Goal: Task Accomplishment & Management: Use online tool/utility

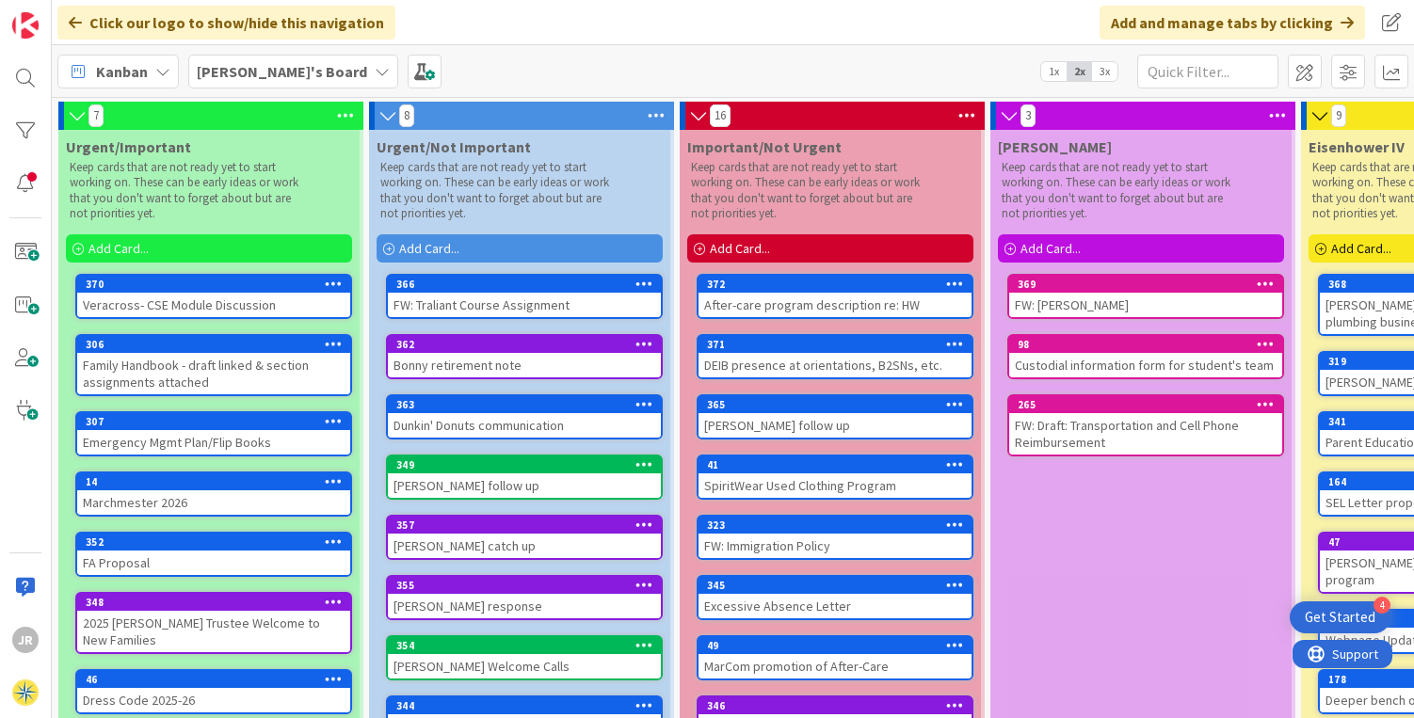
scroll to position [0, 282]
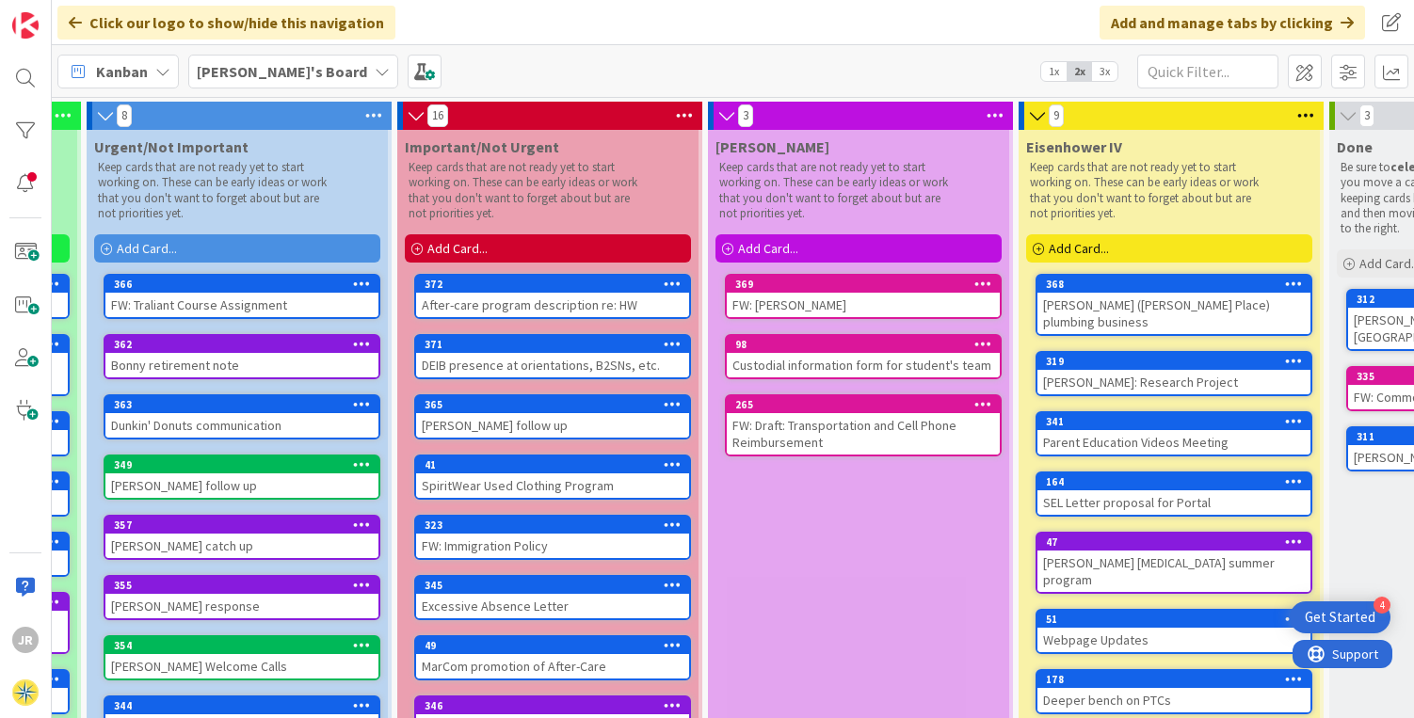
click at [810, 248] on div "Add Card..." at bounding box center [859, 248] width 286 height 28
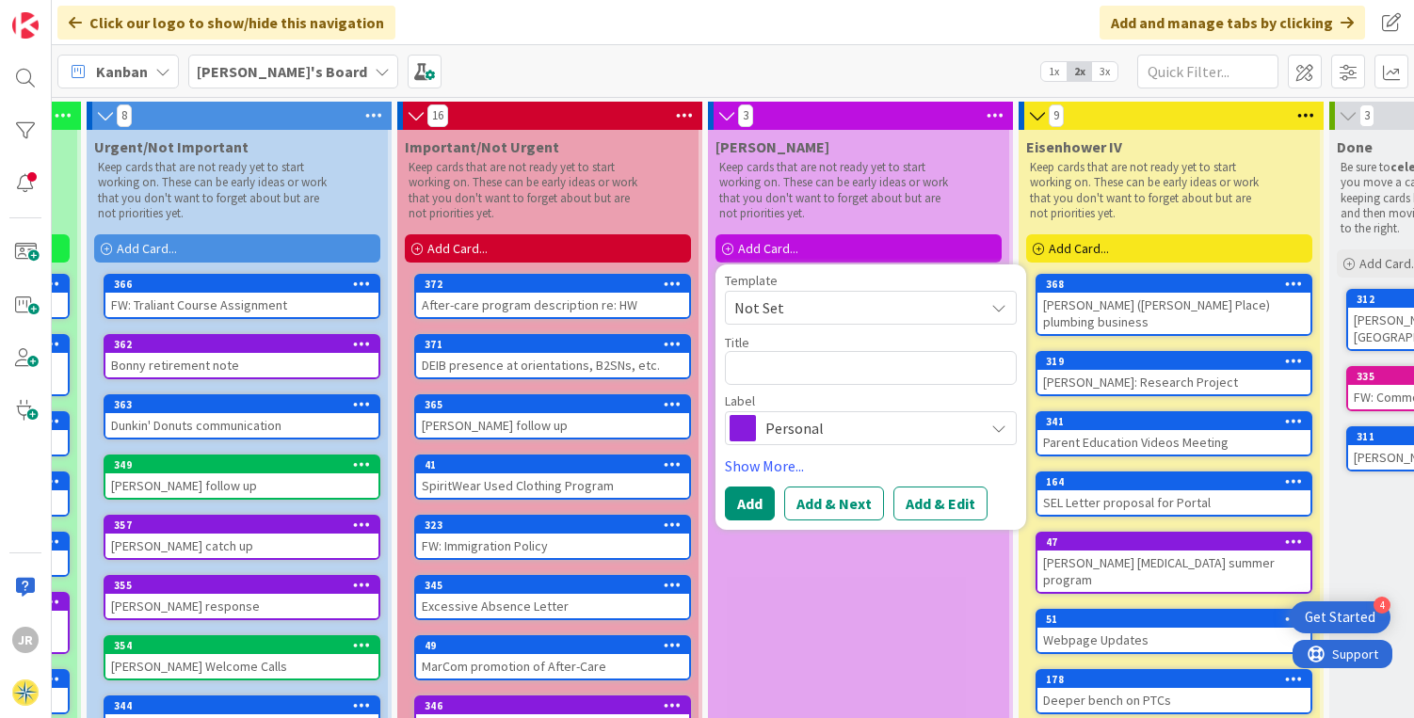
type textarea "x"
type textarea "R"
type textarea "x"
type textarea "RO"
type textarea "x"
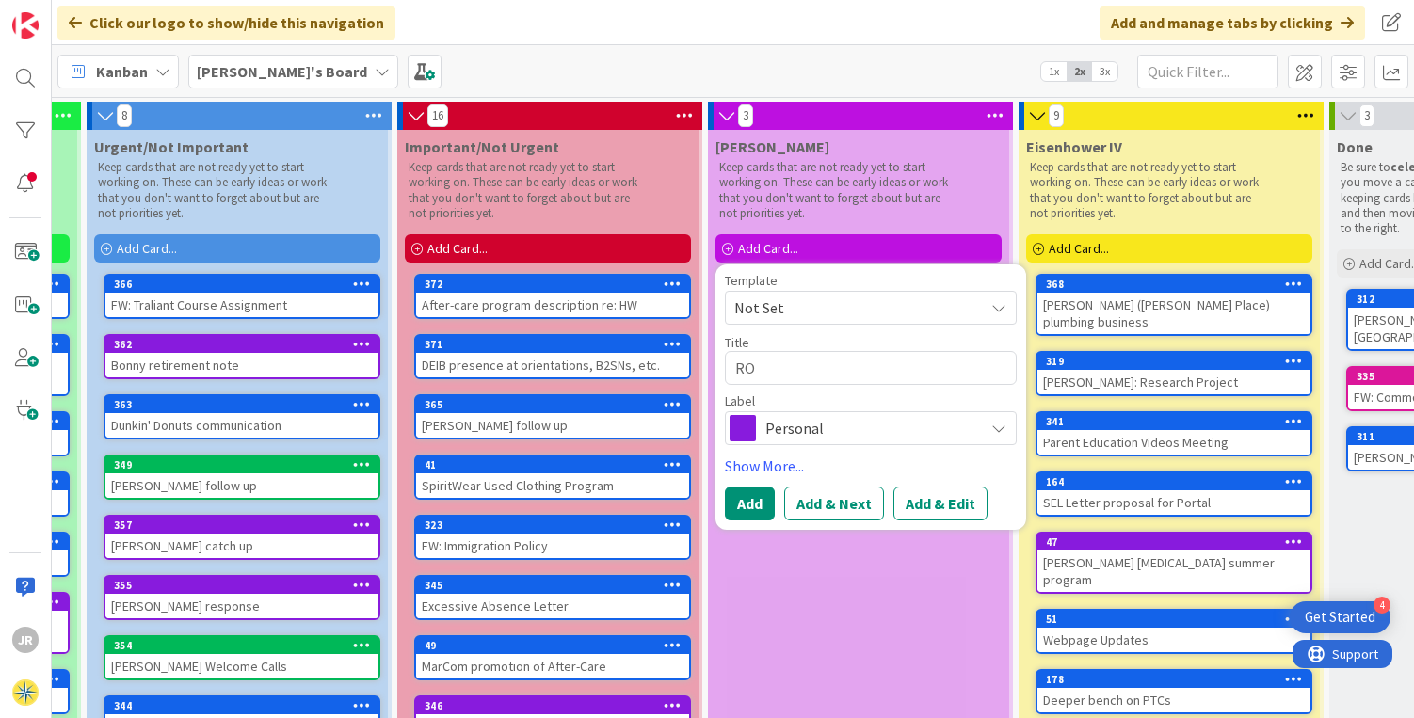
type textarea "ROm"
type textarea "x"
type textarea "ROmi"
type textarea "x"
type textarea "ROmin"
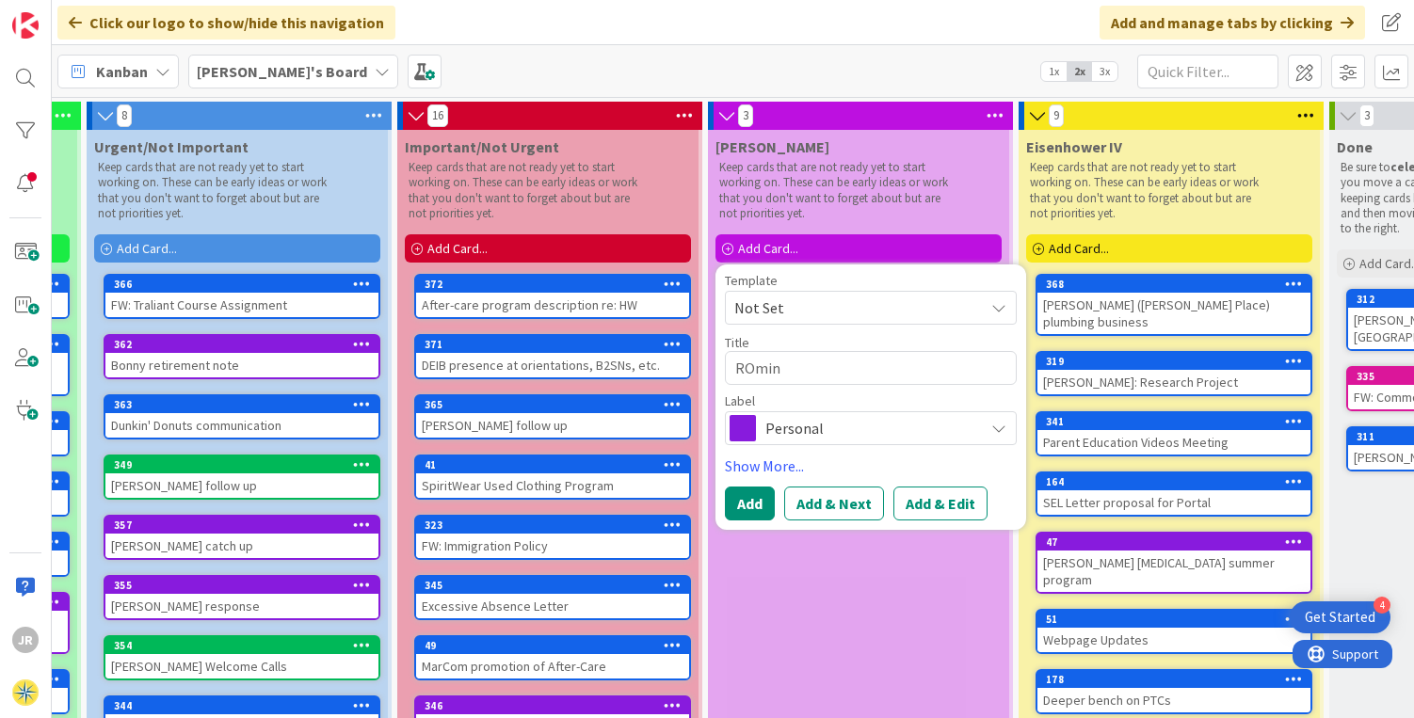
type textarea "x"
type textarea "ROmina"
type textarea "x"
type textarea "ROmin"
type textarea "x"
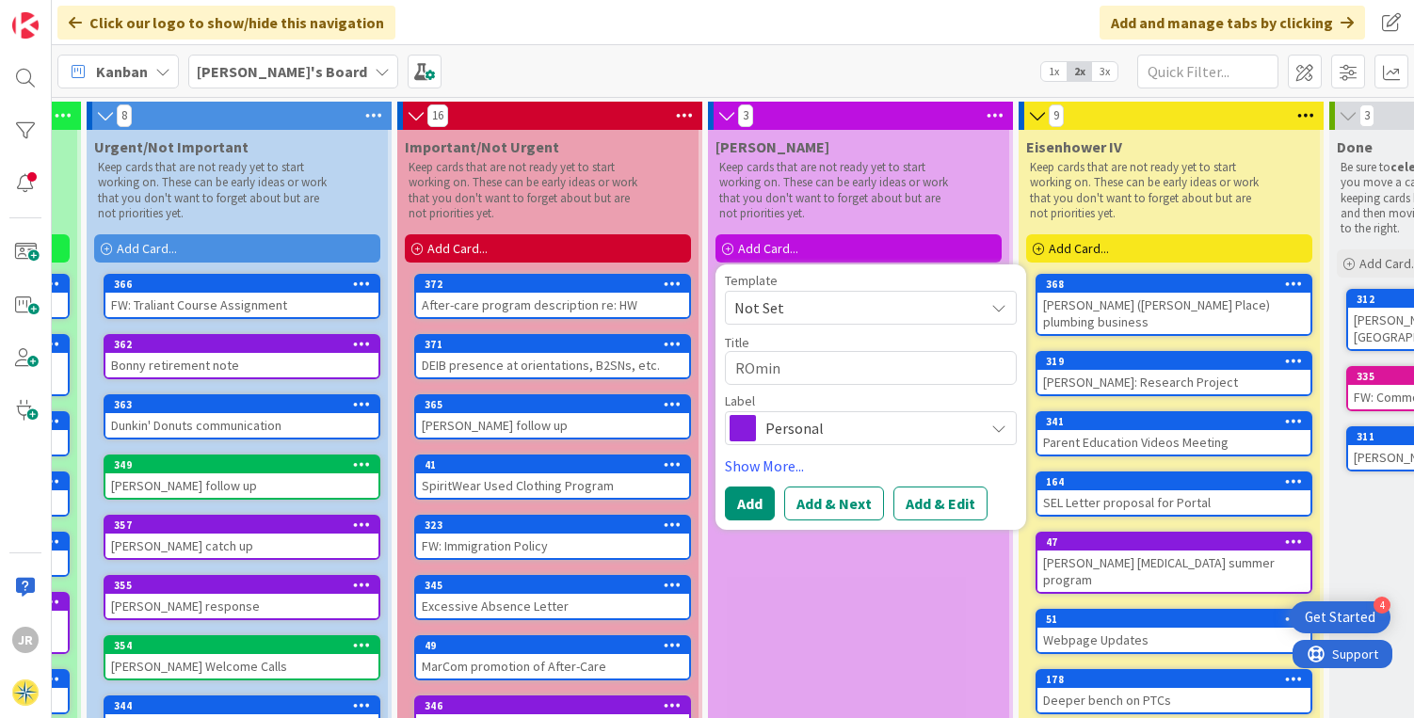
type textarea "ROmi"
type textarea "x"
type textarea "ROm"
type textarea "x"
type textarea "RO"
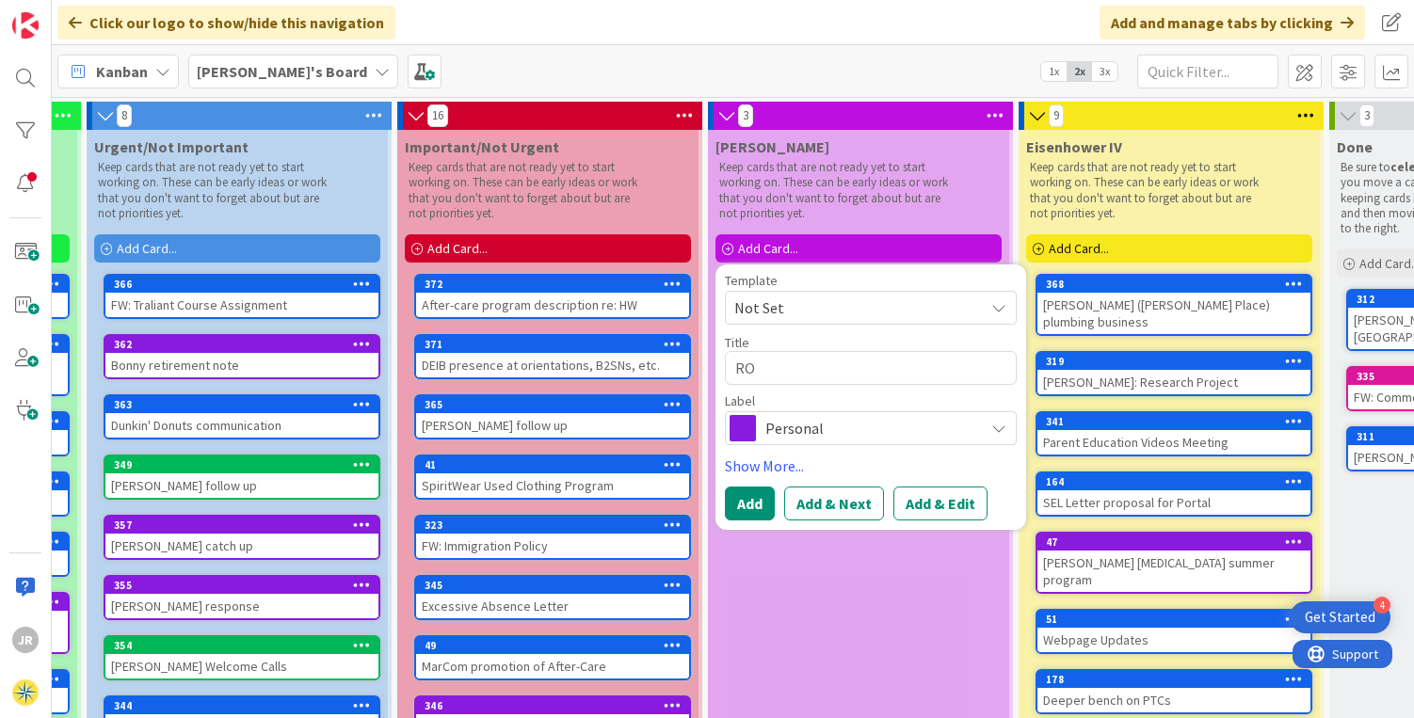
type textarea "x"
type textarea "R"
type textarea "x"
type textarea "Ro"
type textarea "x"
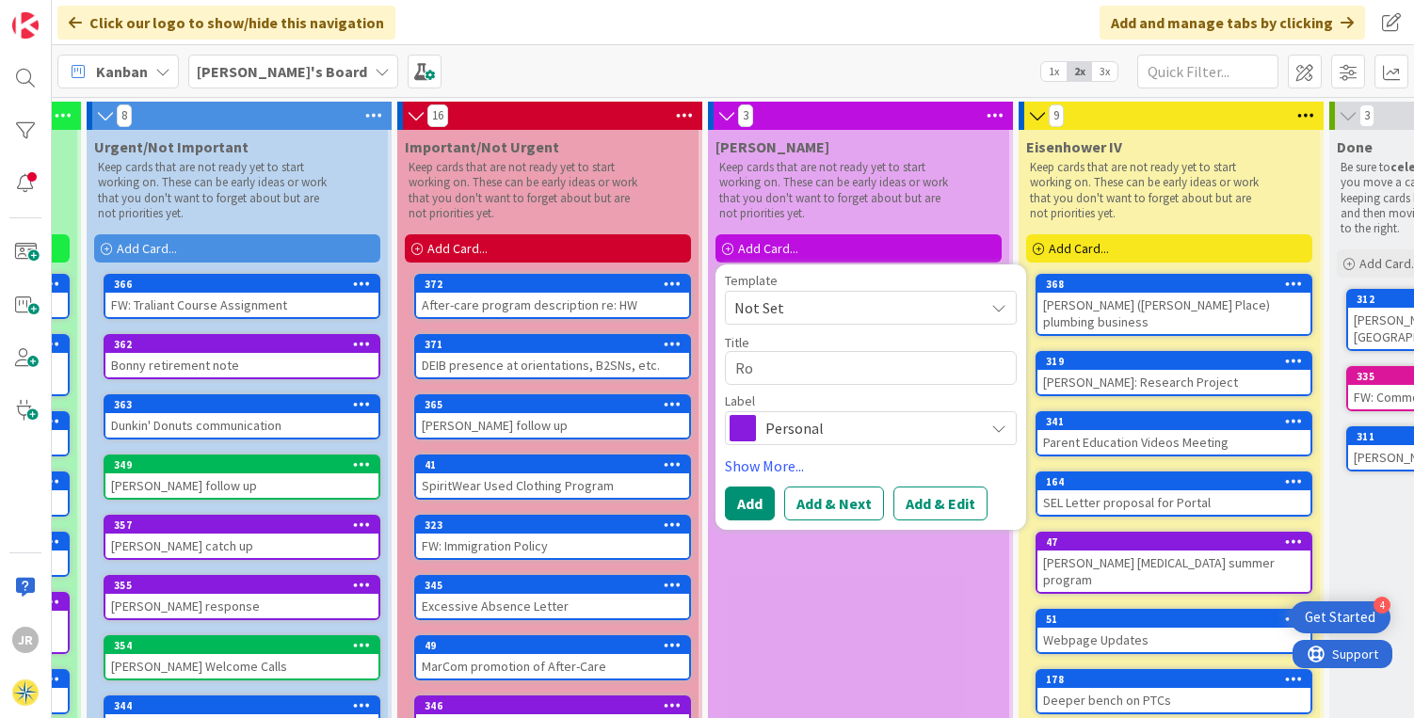
type textarea "Rom"
type textarea "x"
type textarea "Romi"
type textarea "x"
type textarea "Romin"
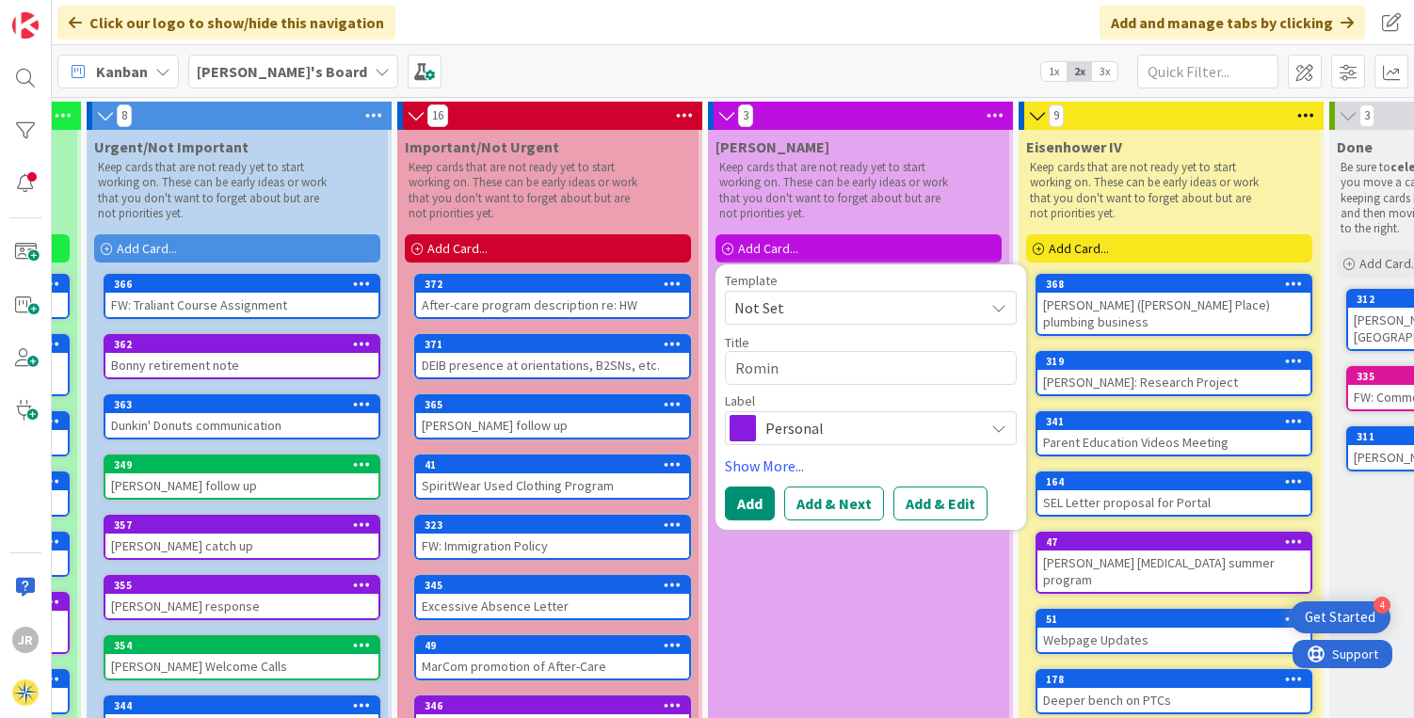
type textarea "x"
type textarea "Romina"
type textarea "x"
type textarea "Romina"
type textarea "x"
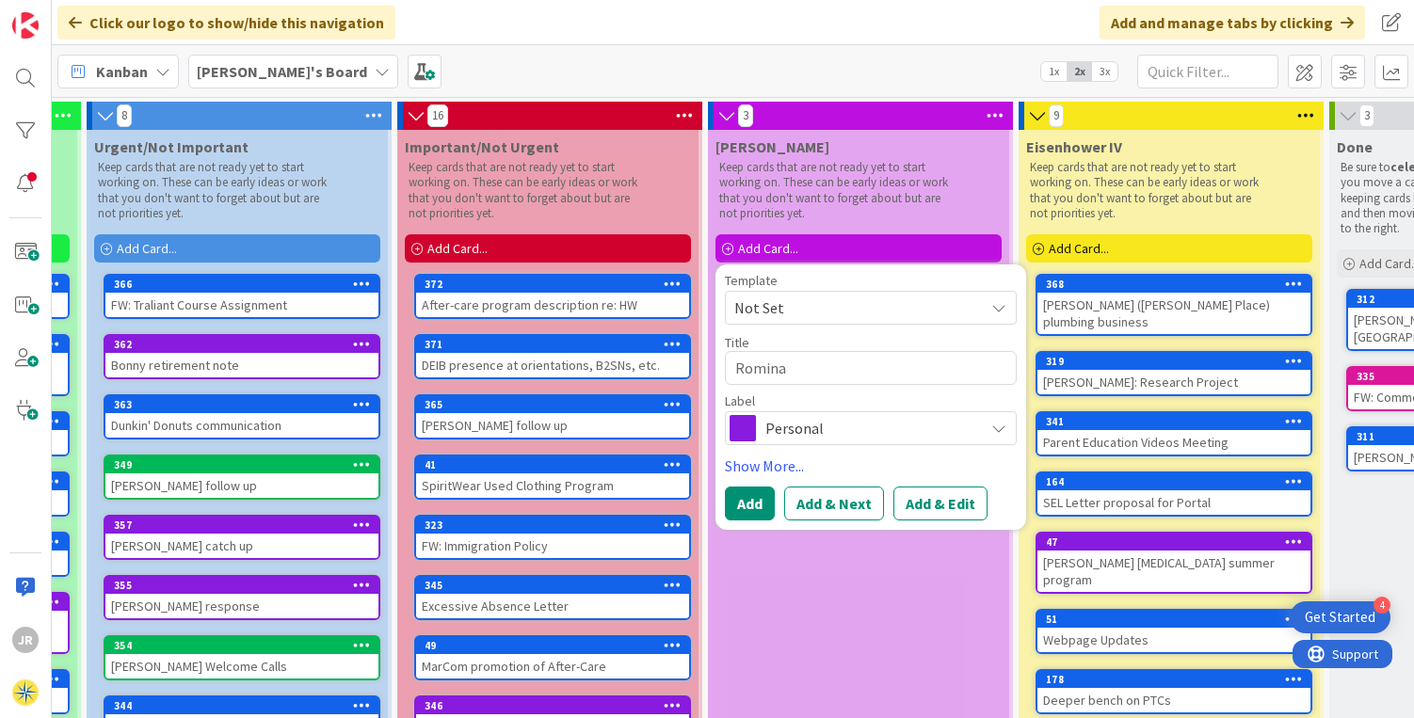
type textarea "Romina a"
type textarea "x"
type textarea "Romina an"
type textarea "x"
type textarea "[PERSON_NAME] and"
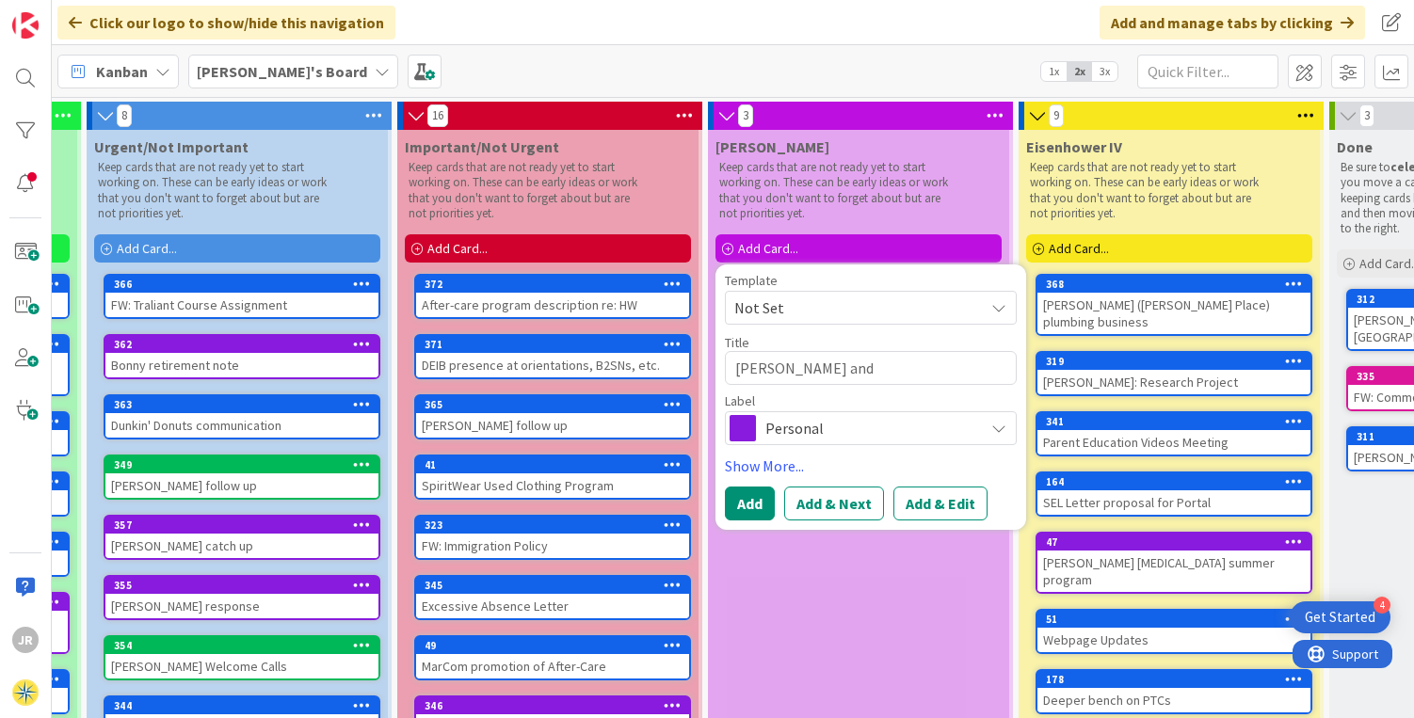
type textarea "x"
type textarea "[PERSON_NAME] and"
type textarea "x"
type textarea "[PERSON_NAME] and J"
type textarea "x"
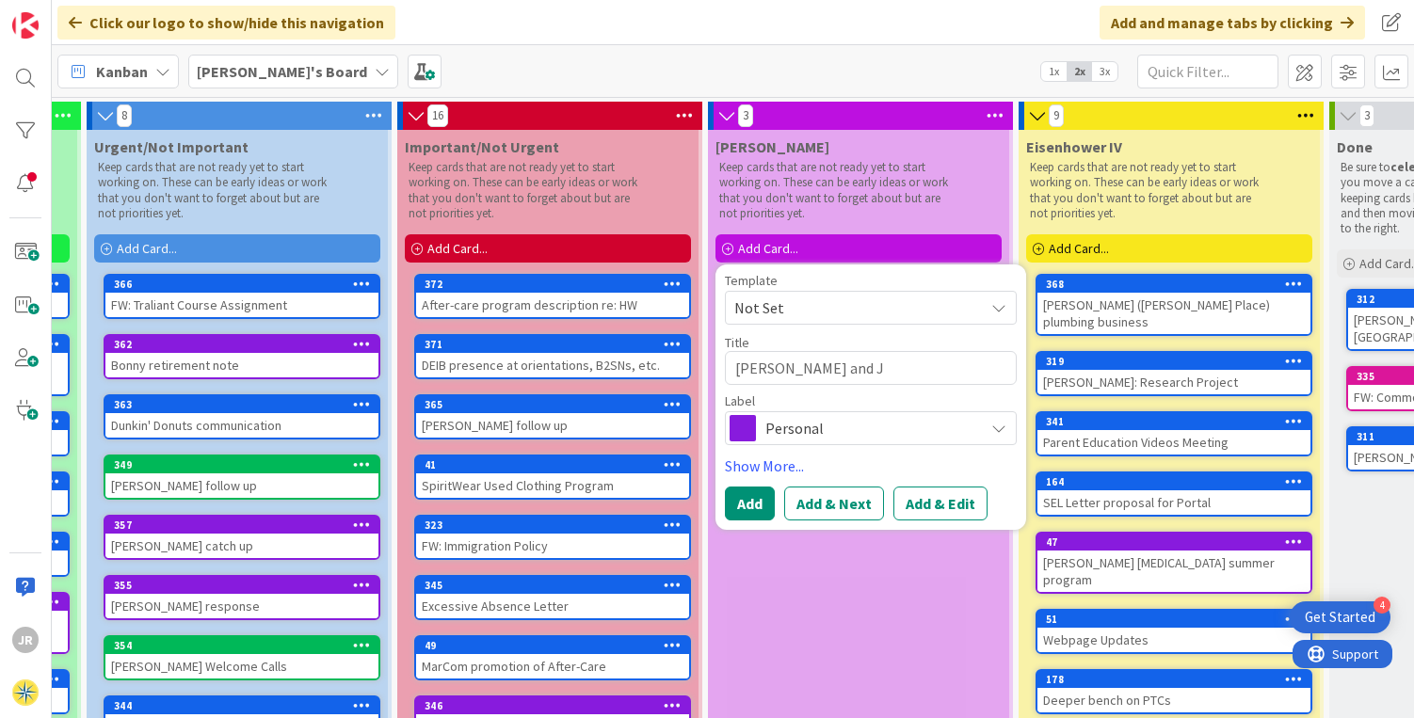
type textarea "[PERSON_NAME] and [PERSON_NAME]"
type textarea "x"
type textarea "[PERSON_NAME] and [PERSON_NAME]"
type textarea "x"
type textarea "[PERSON_NAME] and [PERSON_NAME]"
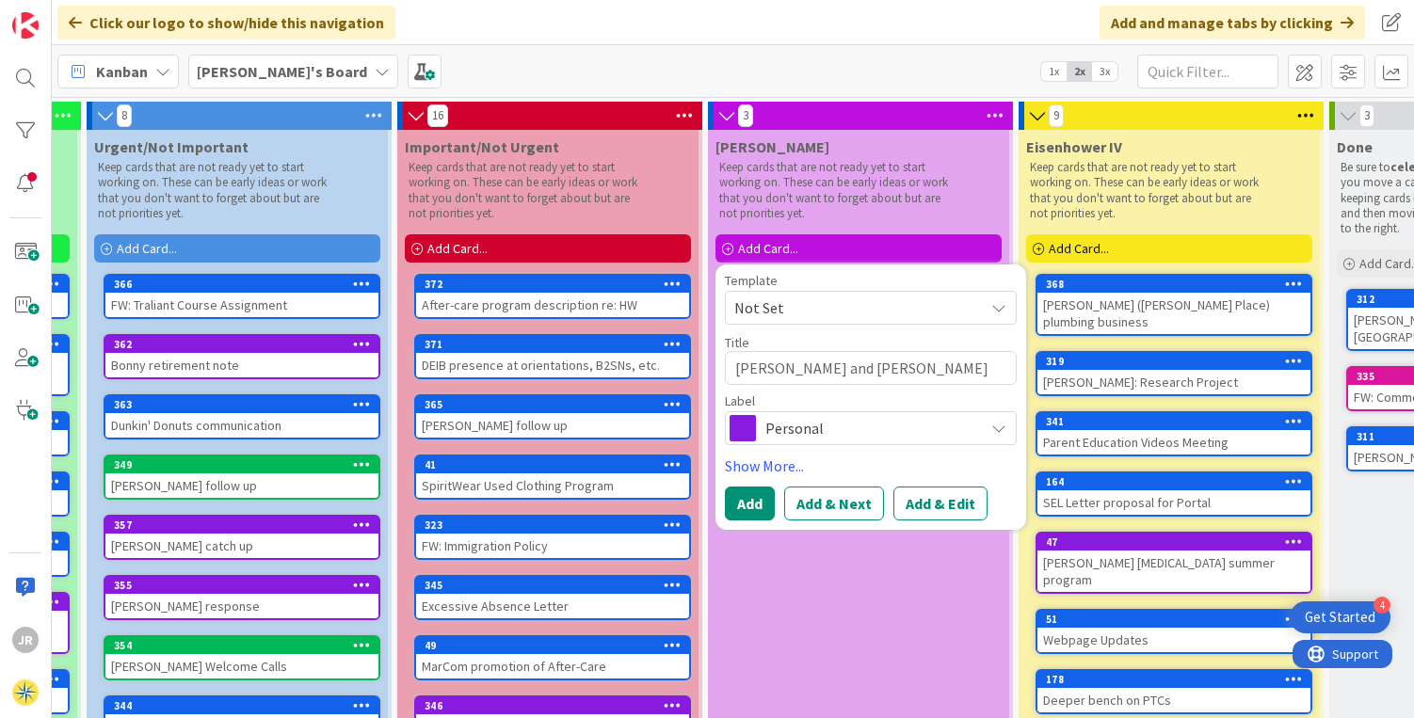
type textarea "x"
type textarea "[PERSON_NAME] and [PERSON_NAME]"
type textarea "x"
type textarea "[PERSON_NAME] and [PERSON_NAME] for"
type textarea "x"
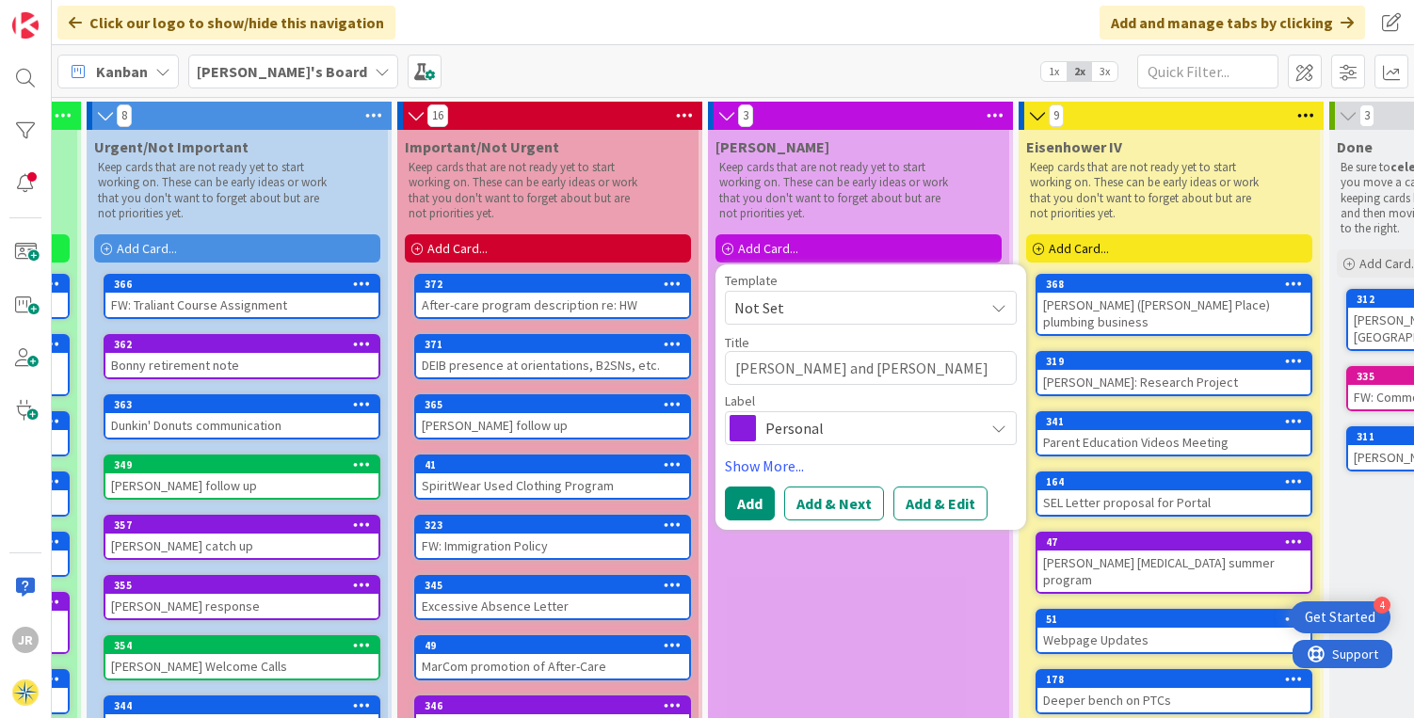
type textarea "[PERSON_NAME] and [PERSON_NAME] for"
type textarea "x"
type textarea "[PERSON_NAME] and [PERSON_NAME] for H"
type textarea "x"
type textarea "[PERSON_NAME] and [PERSON_NAME] for HR"
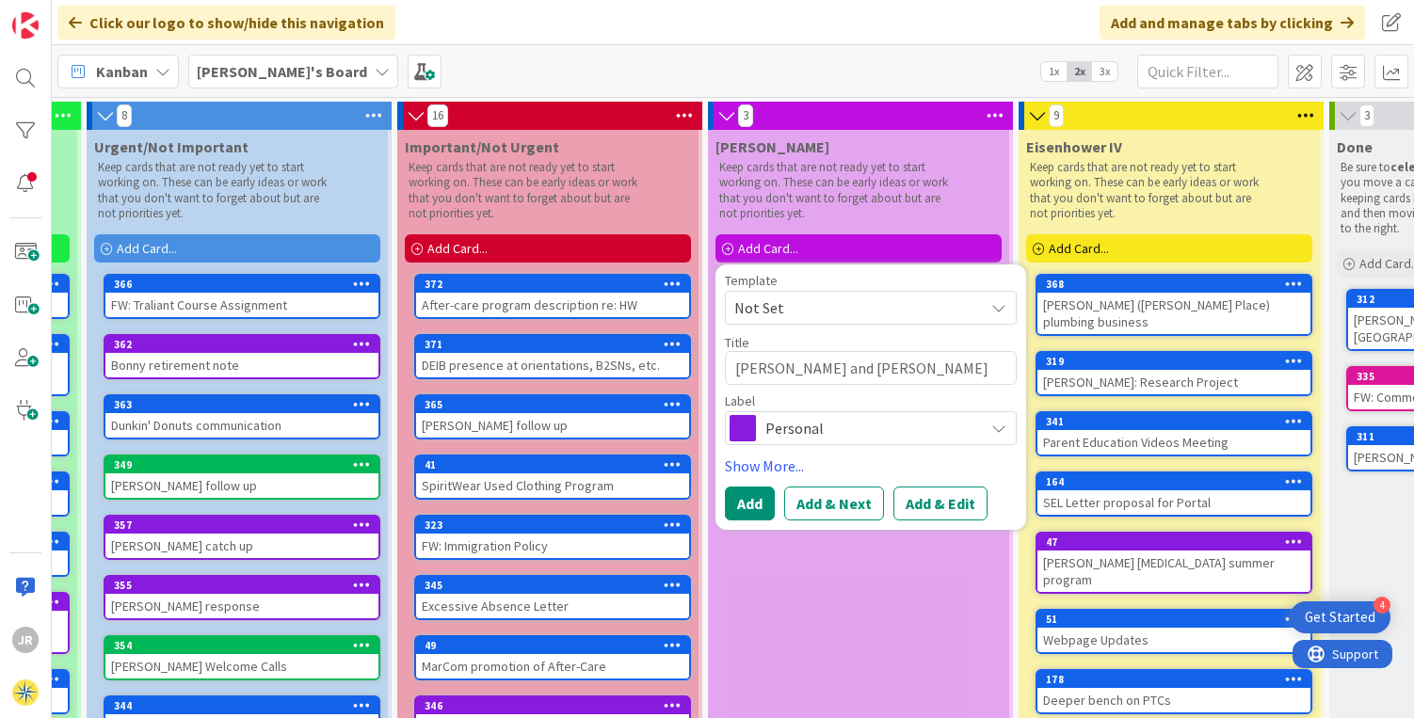
type textarea "x"
type textarea "[PERSON_NAME] and [PERSON_NAME] for HR"
type textarea "x"
type textarea "[PERSON_NAME] and [PERSON_NAME] for HR d"
type textarea "x"
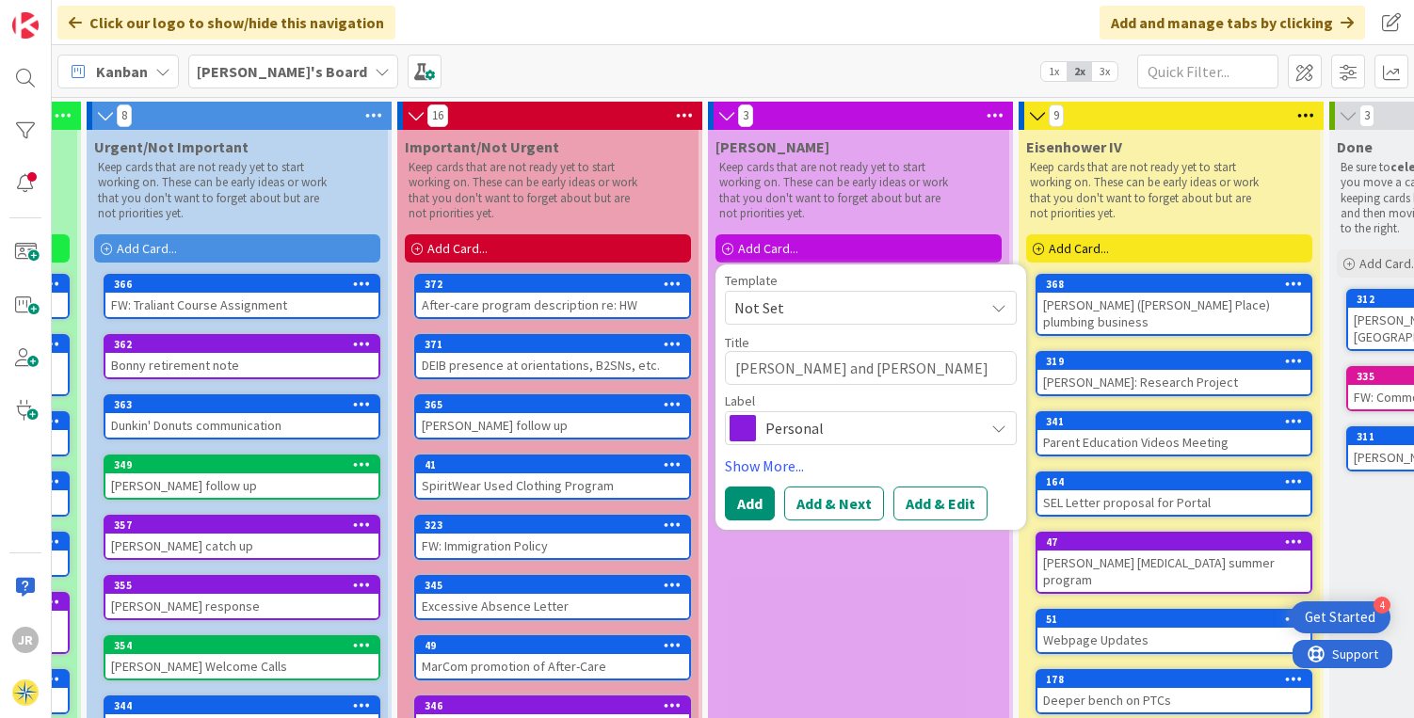
type textarea "[PERSON_NAME] and [PERSON_NAME] for HR di"
type textarea "x"
type textarea "[PERSON_NAME] and [PERSON_NAME] for HR dis"
type textarea "x"
type textarea "[PERSON_NAME] and [PERSON_NAME] for HR disc"
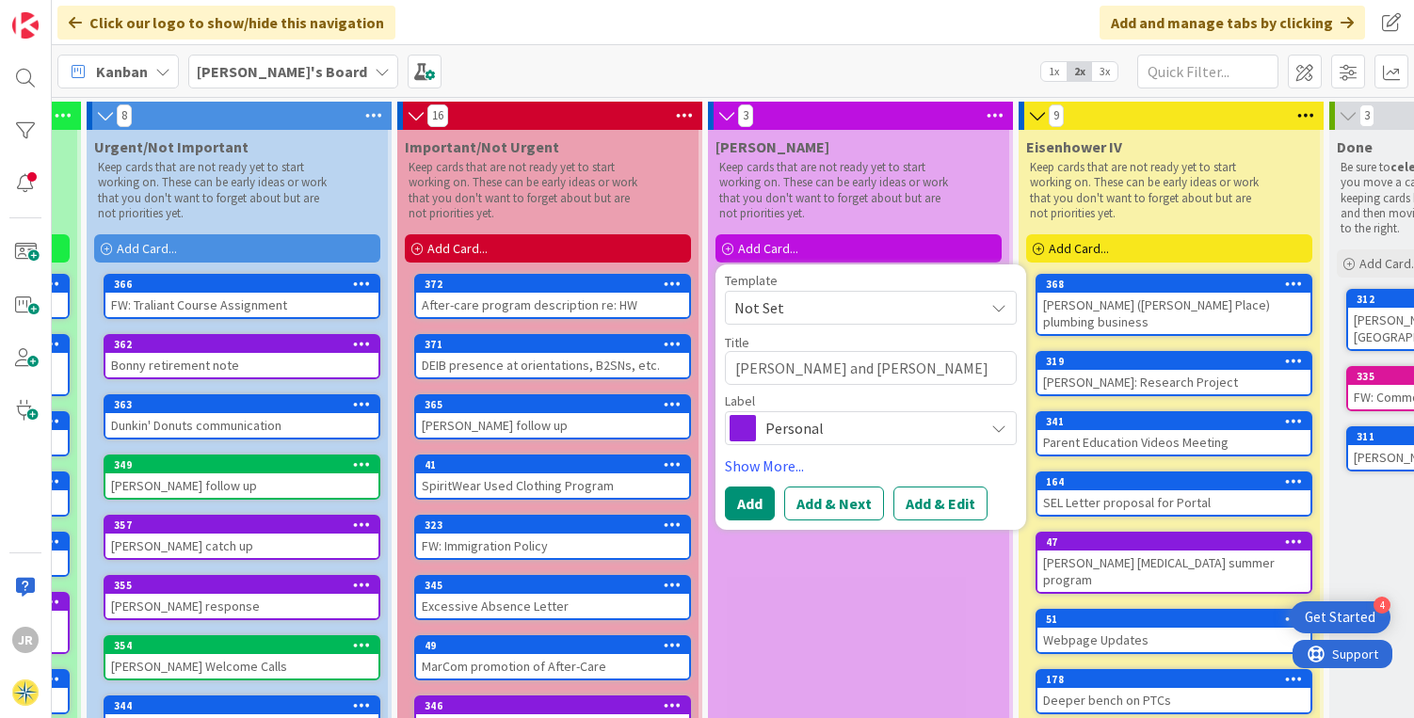
type textarea "x"
type textarea "[PERSON_NAME] and [PERSON_NAME] for HR discu"
type textarea "x"
type textarea "[PERSON_NAME] and [PERSON_NAME] for HR discus"
type textarea "x"
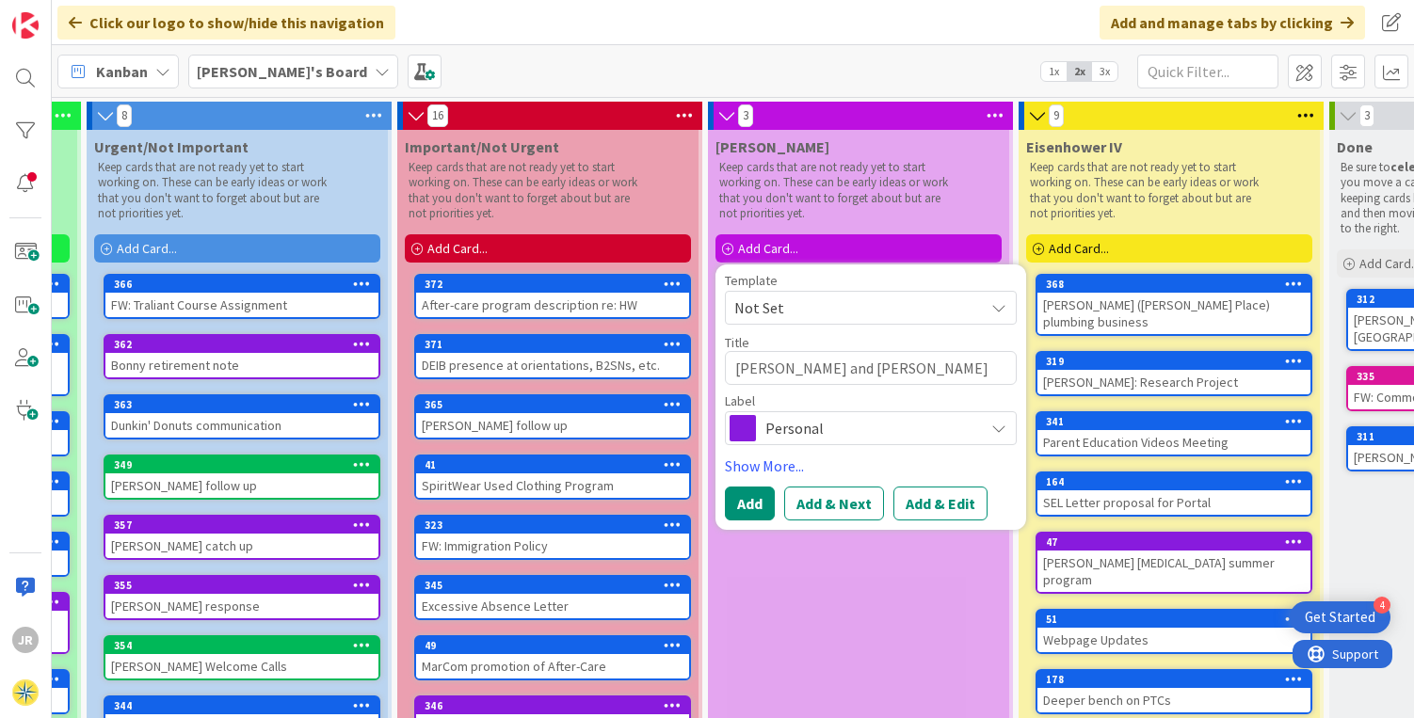
type textarea "[PERSON_NAME] and [PERSON_NAME] for HR discuss"
type textarea "x"
type textarea "[PERSON_NAME] and [PERSON_NAME] for HR discussi"
type textarea "x"
type textarea "[PERSON_NAME] and [PERSON_NAME] for HR discussio"
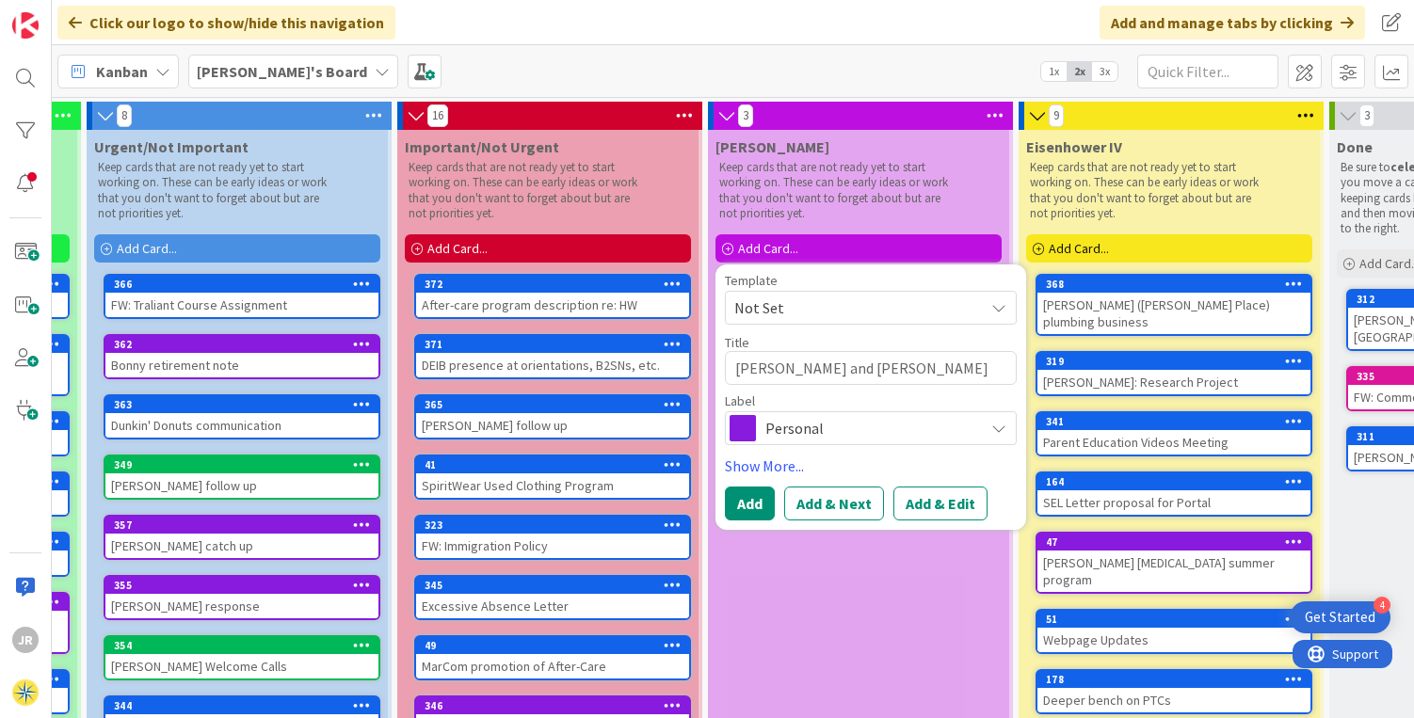
type textarea "x"
type textarea "[PERSON_NAME] and [PERSON_NAME] for HR discussion"
click at [748, 431] on span at bounding box center [743, 428] width 26 height 26
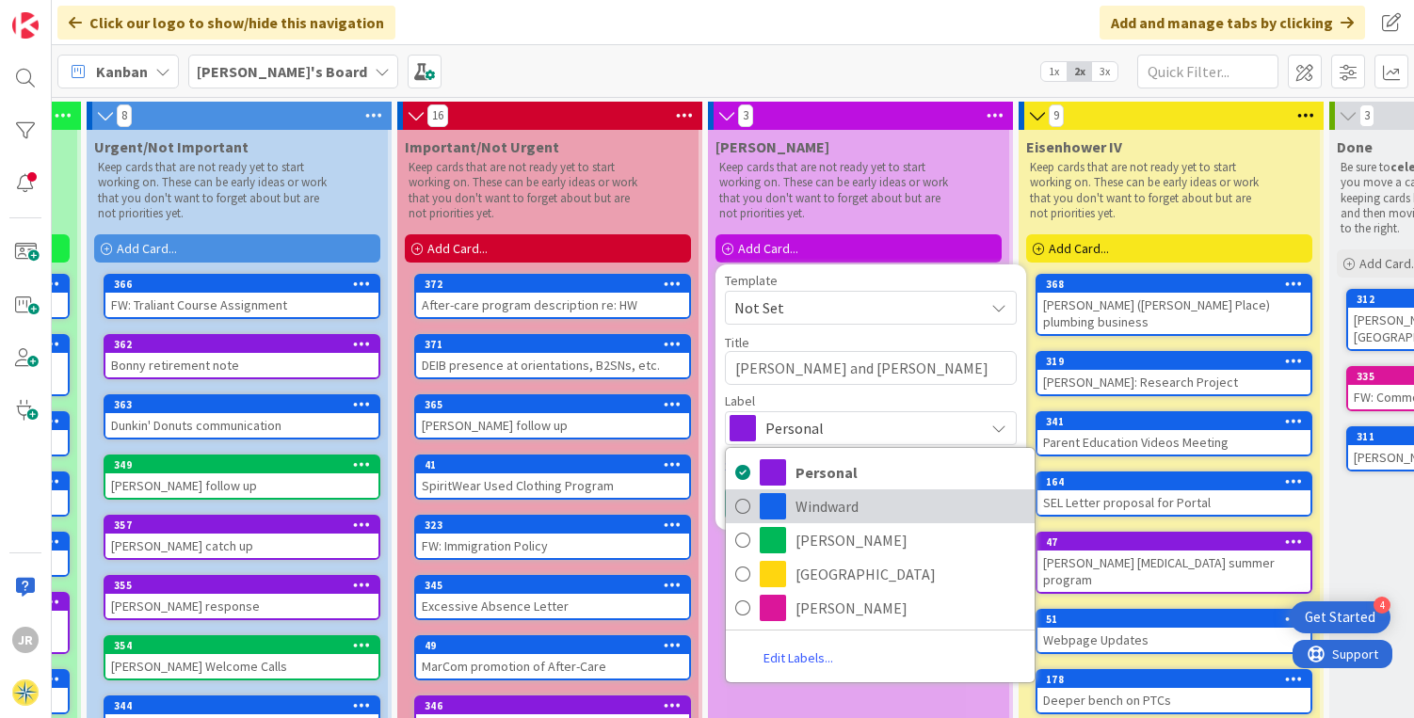
click at [789, 501] on link "Windward" at bounding box center [880, 507] width 309 height 34
type textarea "x"
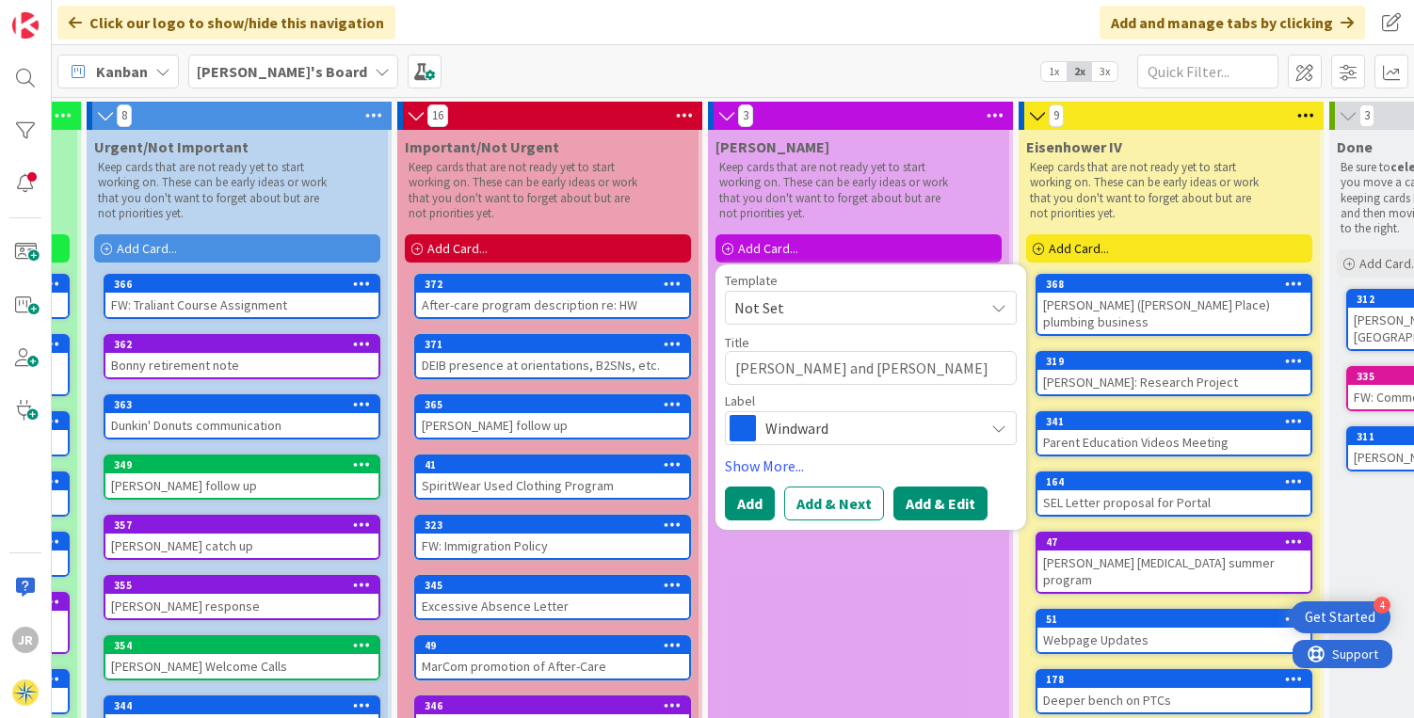
click at [929, 500] on button "Add & Edit" at bounding box center [940, 504] width 94 height 34
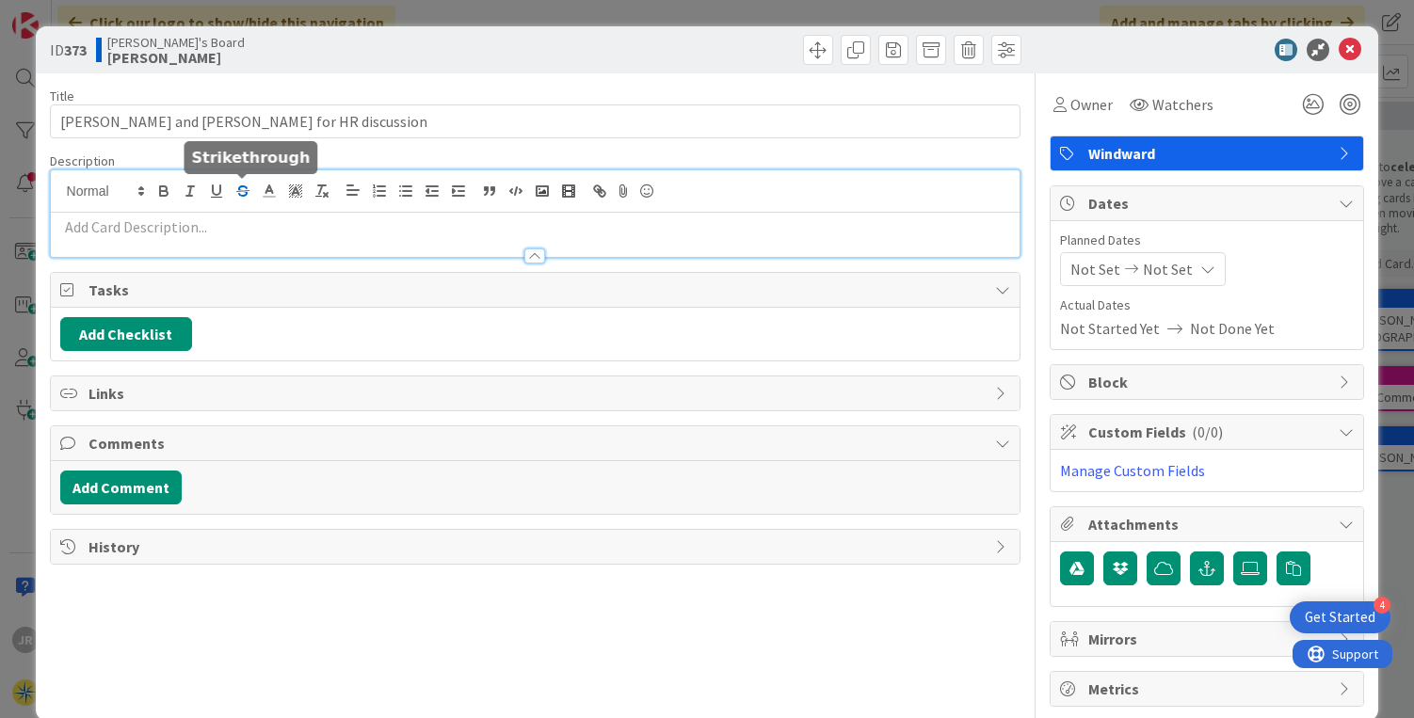
click at [247, 193] on div at bounding box center [536, 213] width 970 height 87
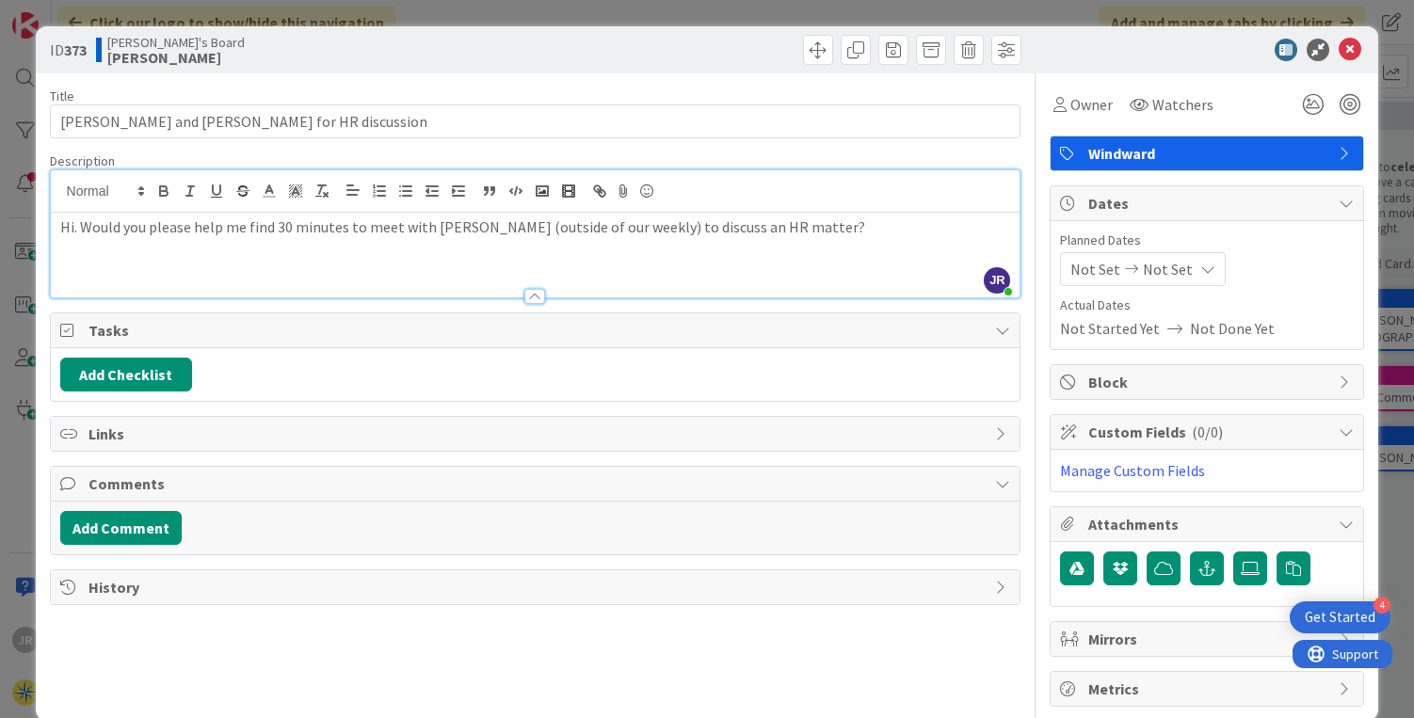
click at [1202, 153] on span "Windward" at bounding box center [1208, 153] width 241 height 23
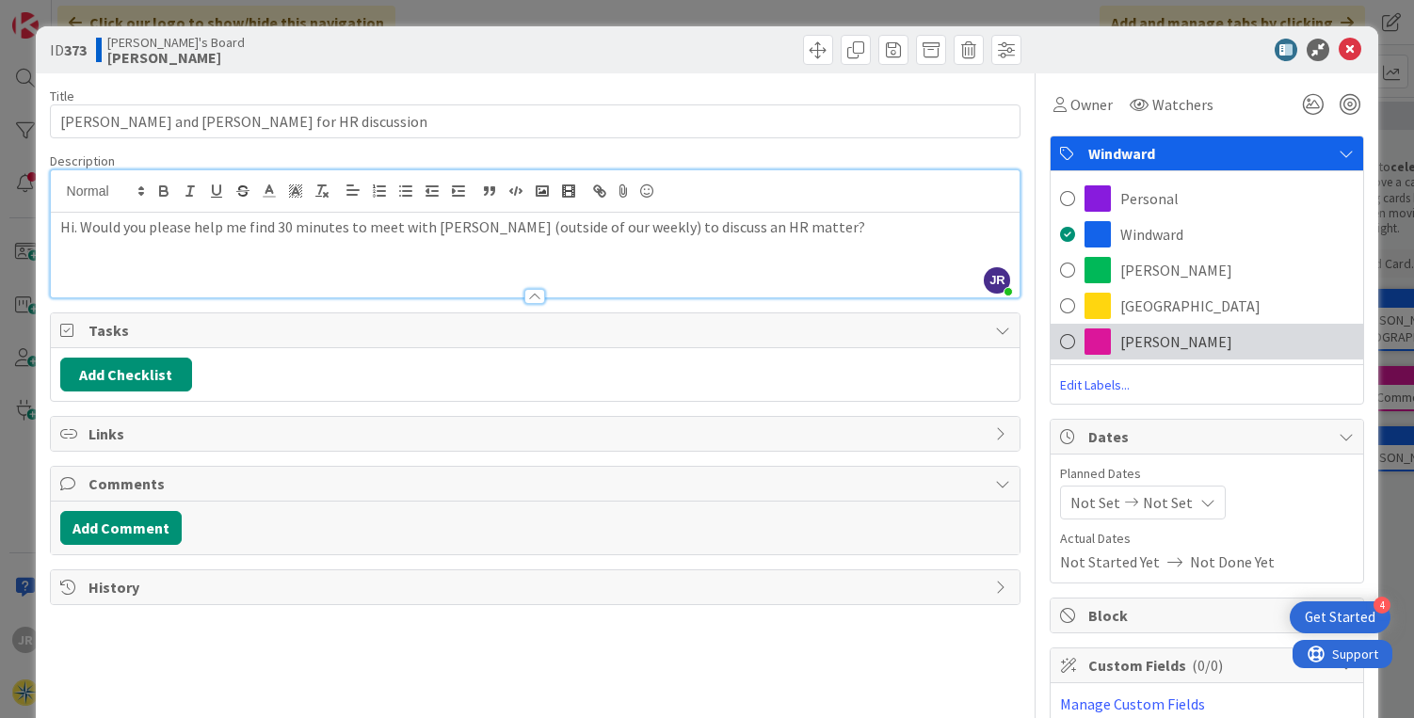
click at [1150, 342] on span "[PERSON_NAME]" at bounding box center [1176, 341] width 112 height 23
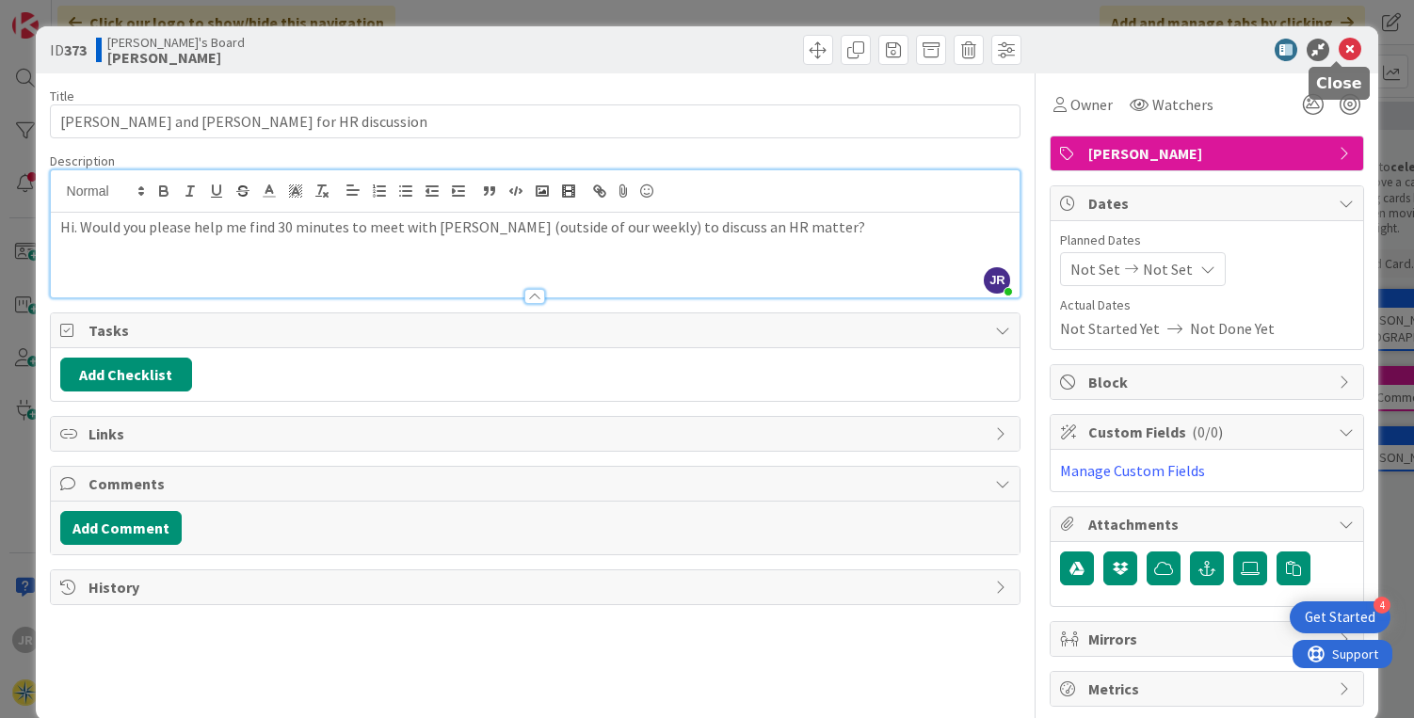
click at [1339, 47] on icon at bounding box center [1350, 50] width 23 height 23
